Goal: Go to known website: Go to known website

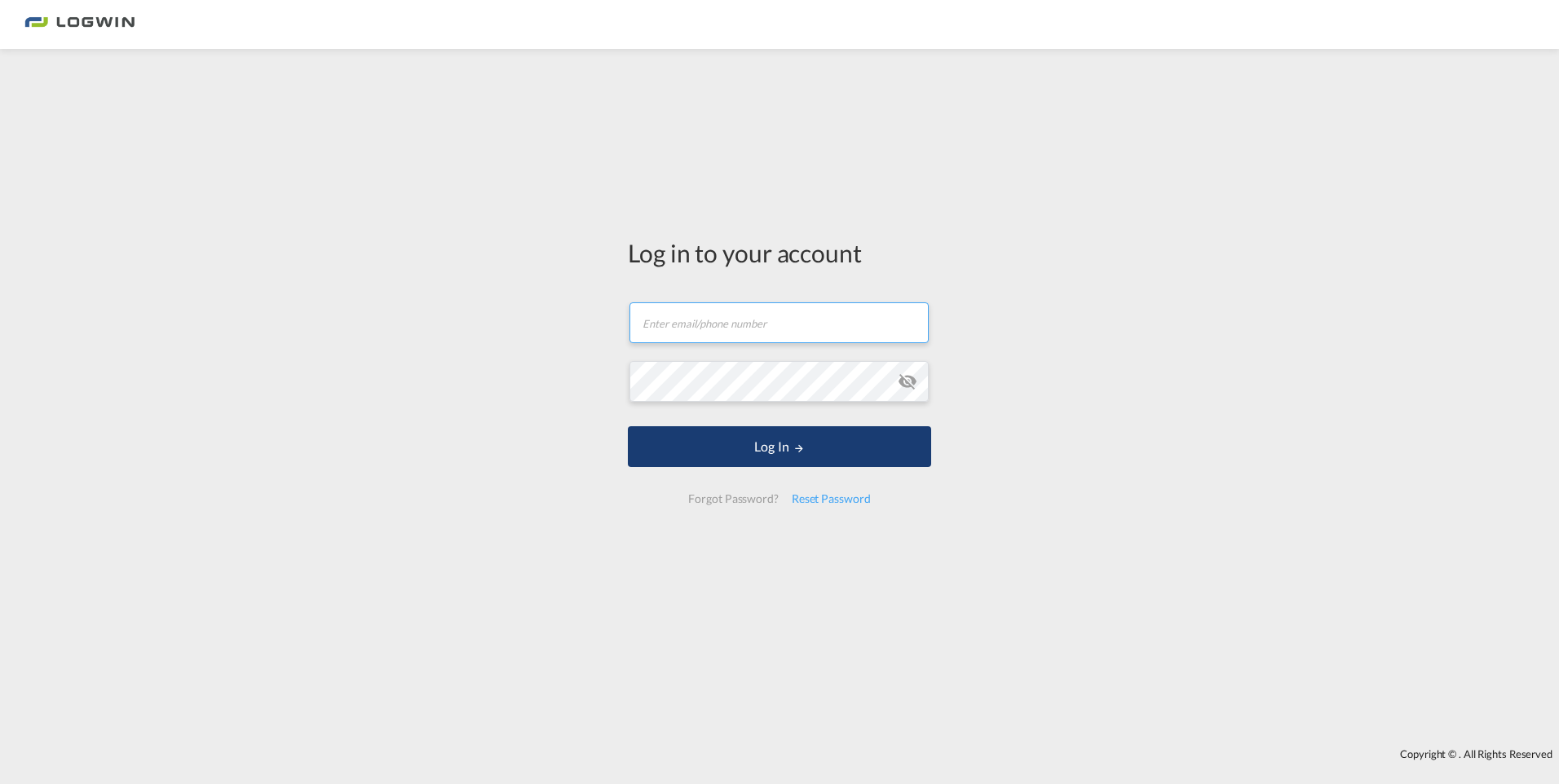
type input "[EMAIL_ADDRESS][DOMAIN_NAME]"
click at [785, 446] on button "Log In" at bounding box center [779, 446] width 303 height 40
